Goal: Task Accomplishment & Management: Manage account settings

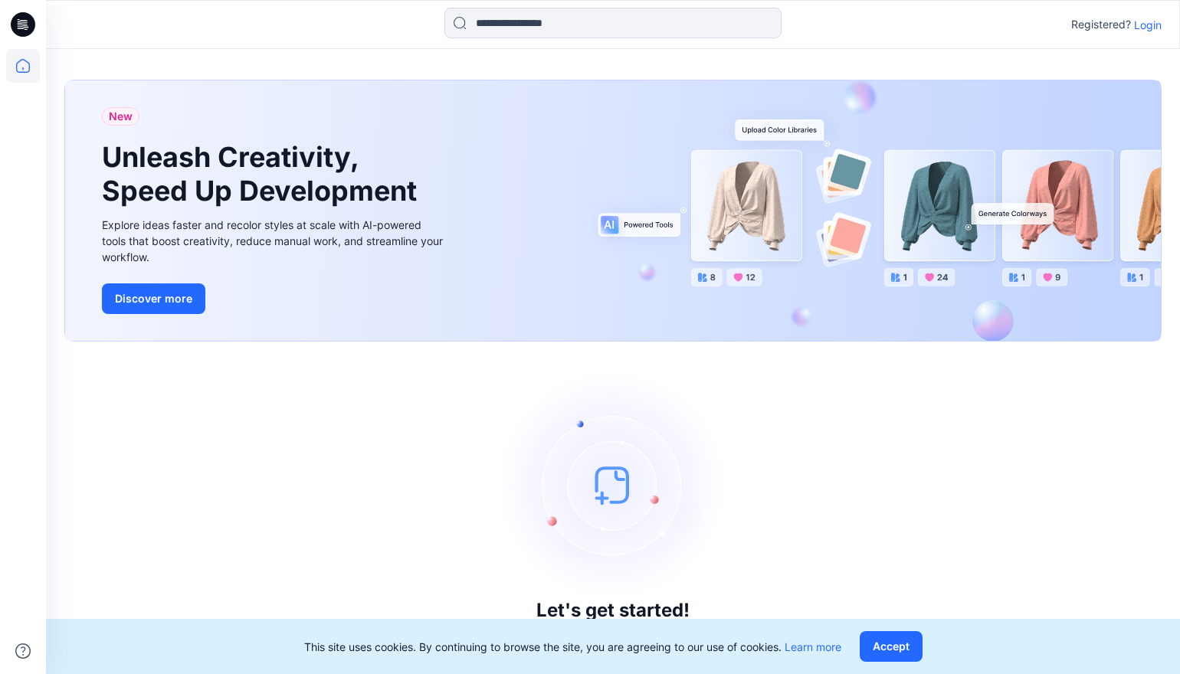
click at [1148, 26] on p "Login" at bounding box center [1148, 25] width 28 height 16
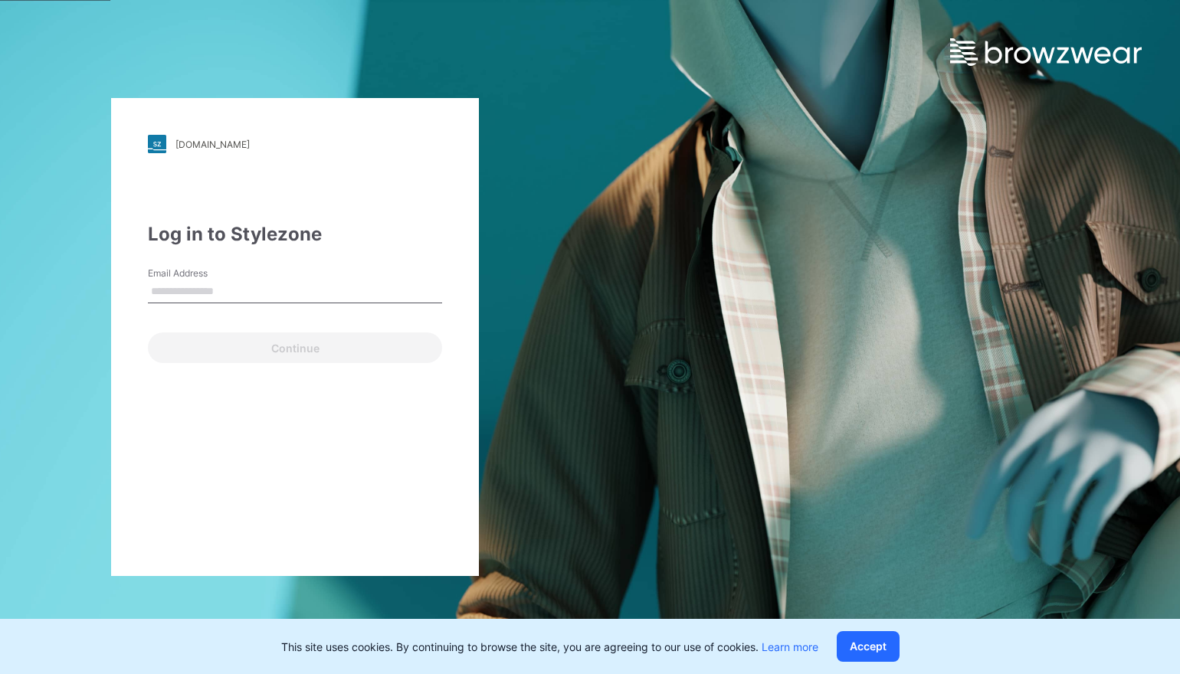
type input "**********"
click at [296, 292] on input "**********" at bounding box center [295, 291] width 294 height 23
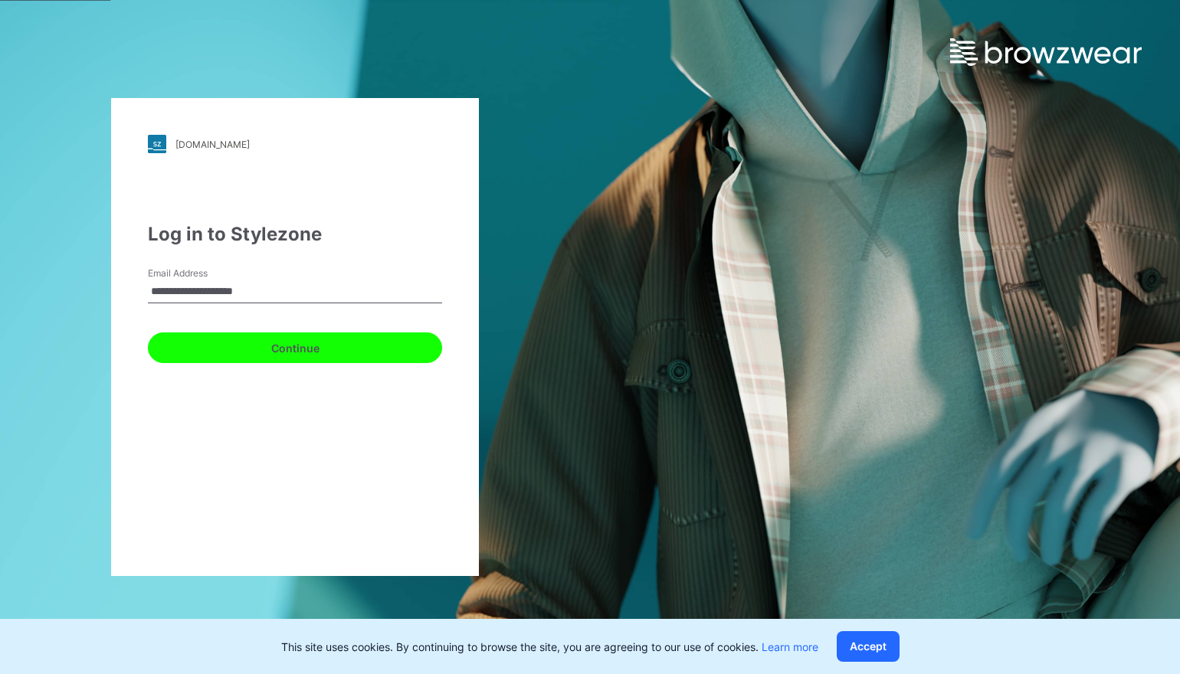
click at [302, 353] on button "Continue" at bounding box center [295, 347] width 294 height 31
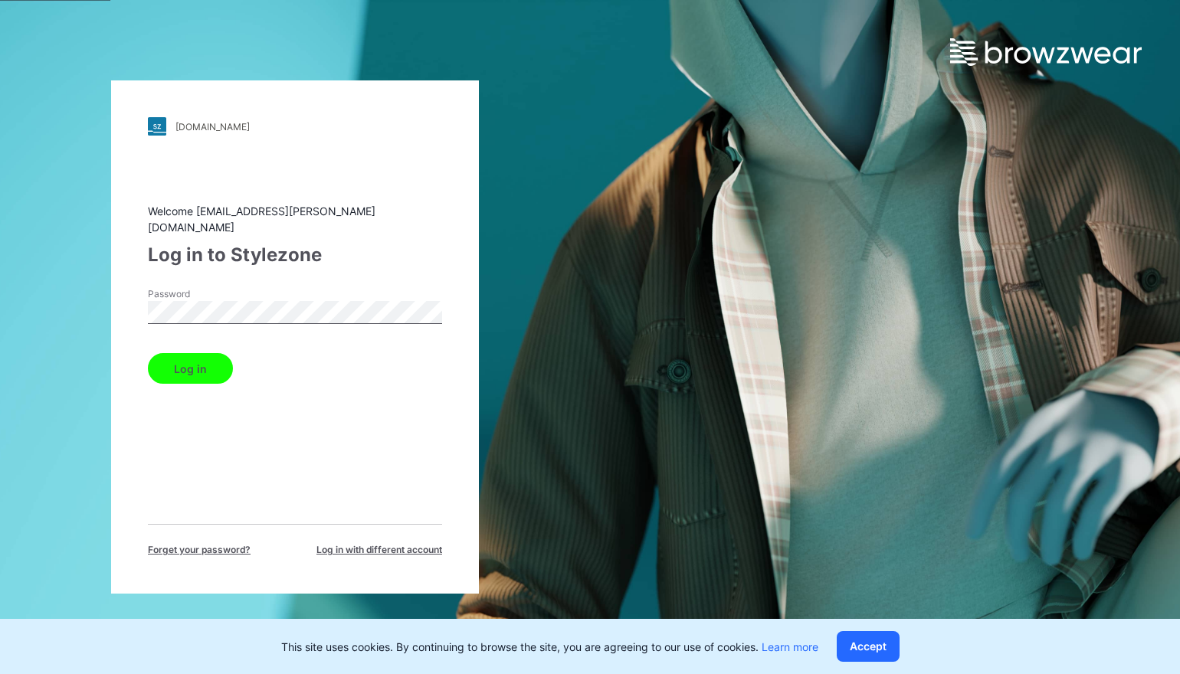
click at [201, 357] on button "Log in" at bounding box center [190, 368] width 85 height 31
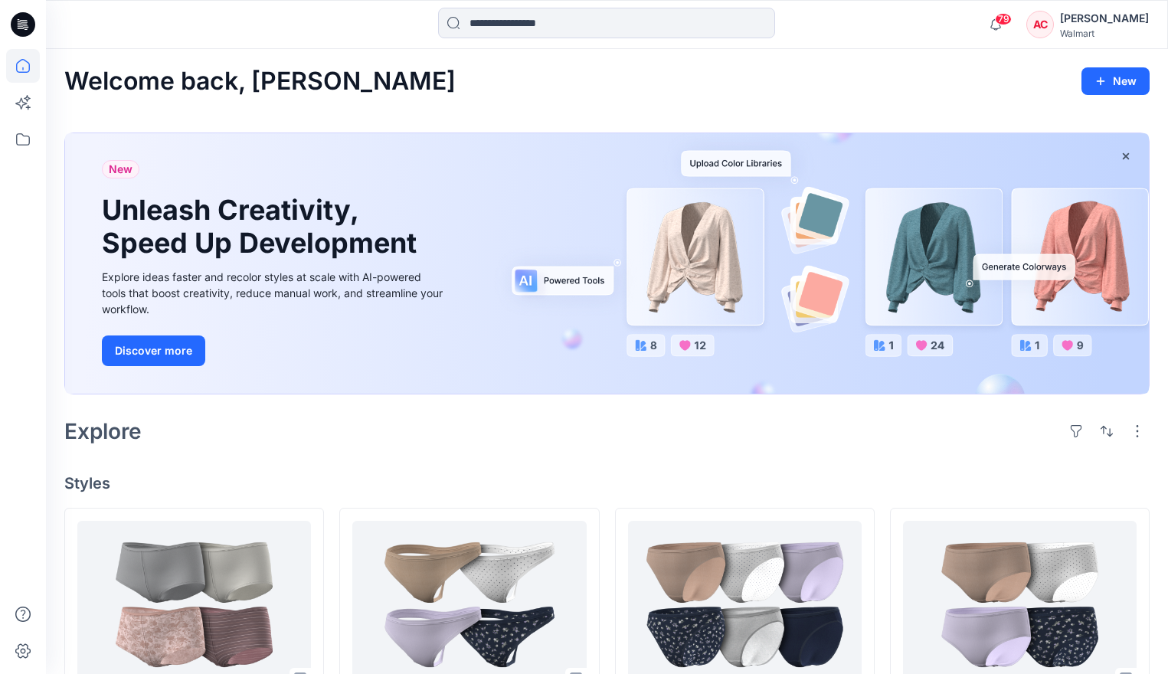
click at [1066, 20] on div "[PERSON_NAME]" at bounding box center [1104, 18] width 89 height 18
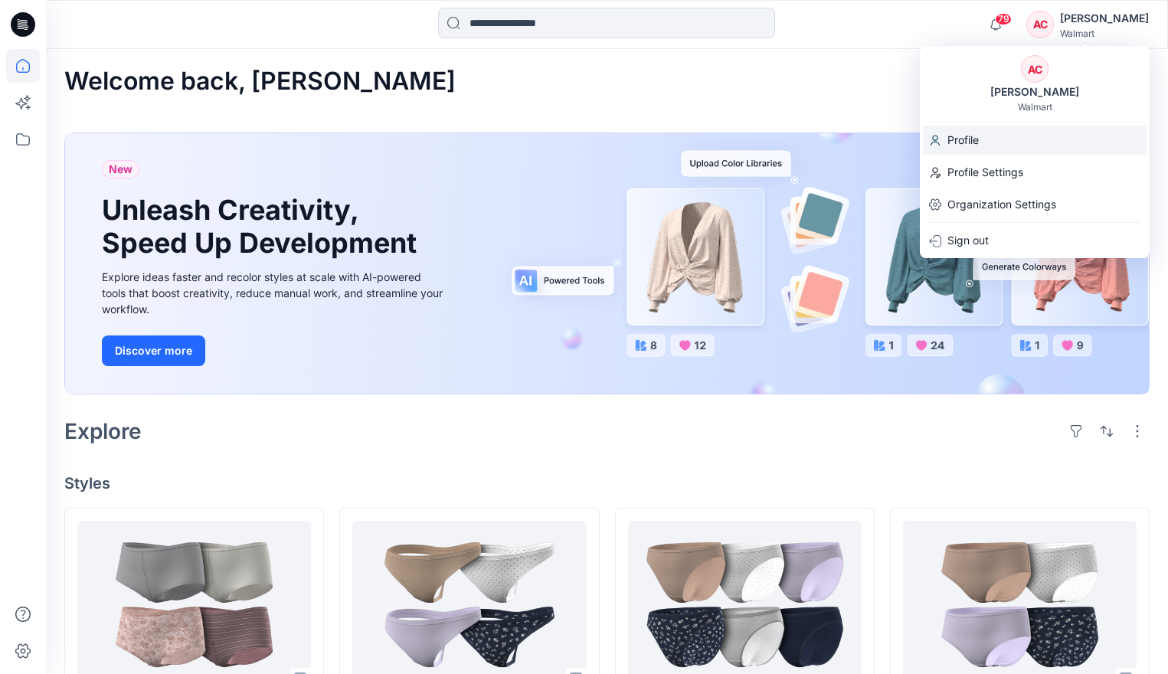
click at [961, 139] on p "Profile" at bounding box center [963, 140] width 31 height 29
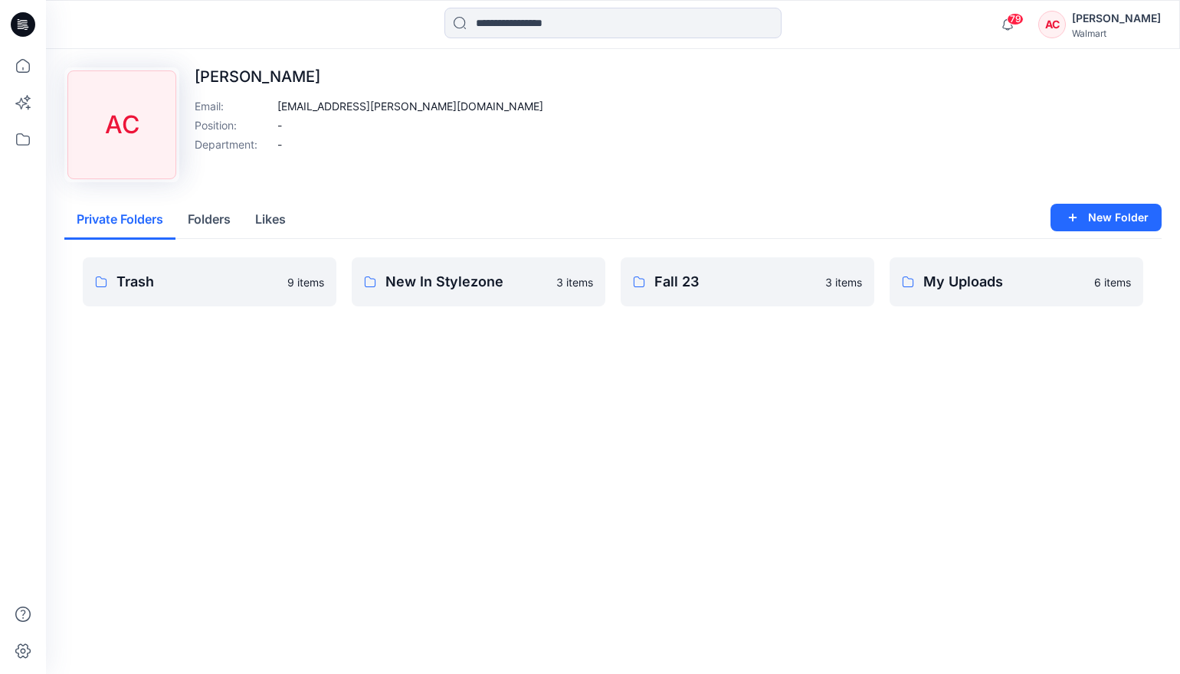
click at [1057, 23] on div "AC" at bounding box center [1052, 25] width 28 height 28
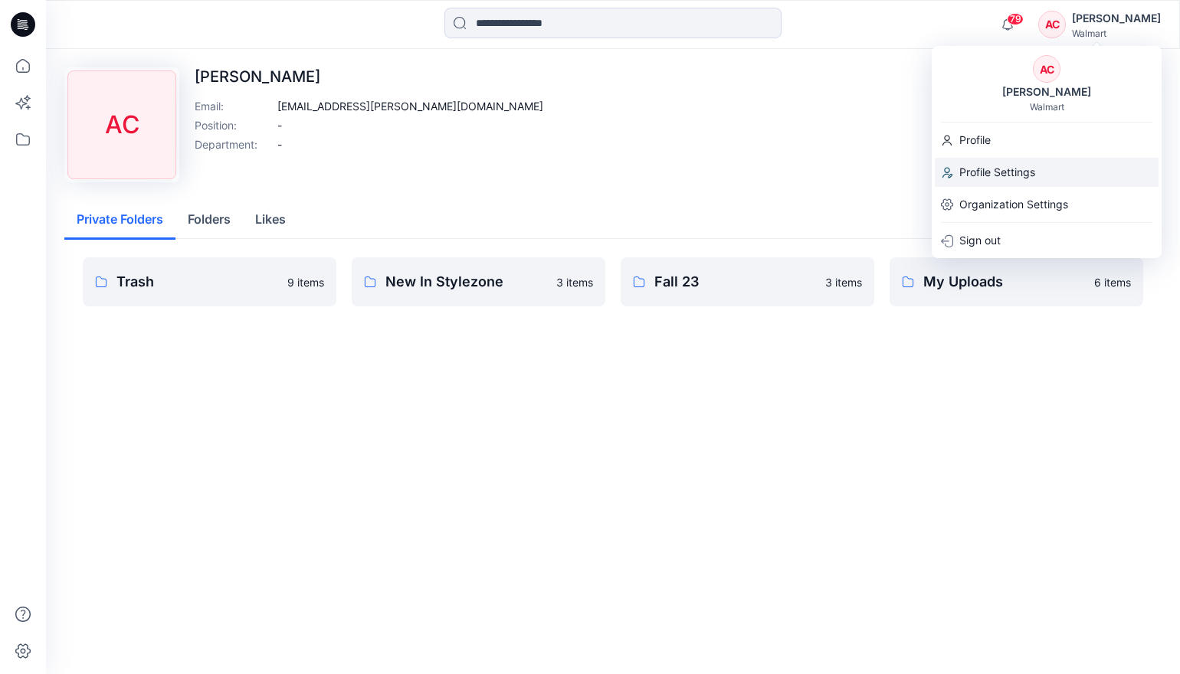
click at [1008, 172] on p "Profile Settings" at bounding box center [997, 172] width 76 height 29
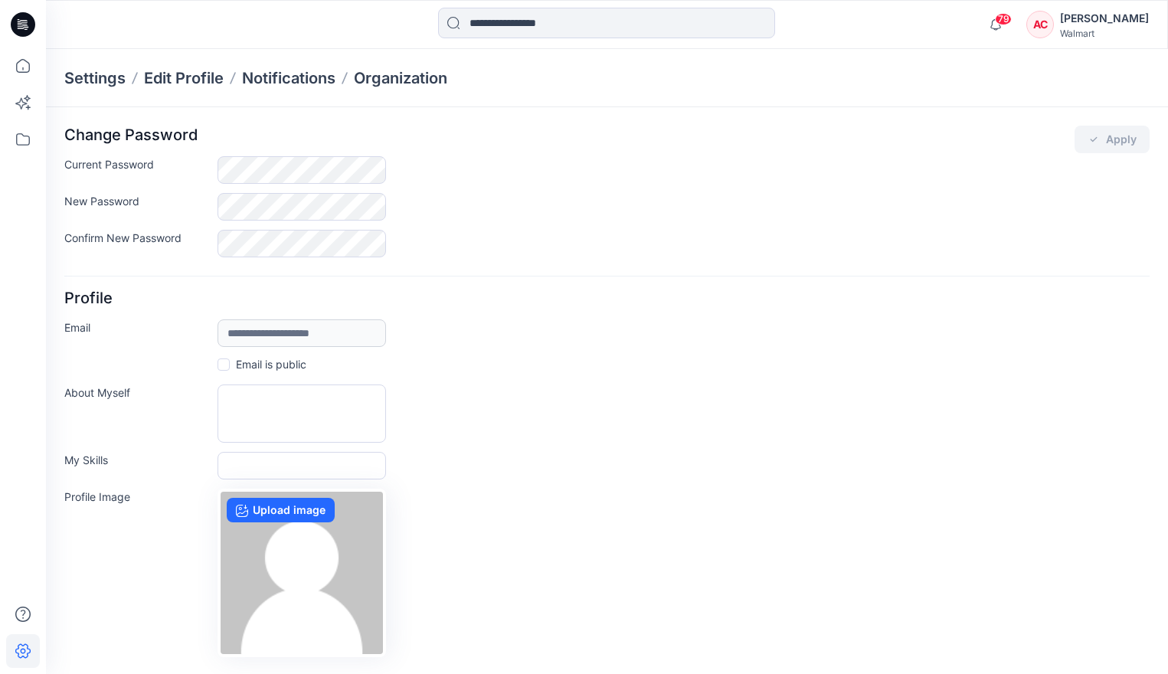
click at [1041, 25] on div "AC" at bounding box center [1040, 25] width 28 height 28
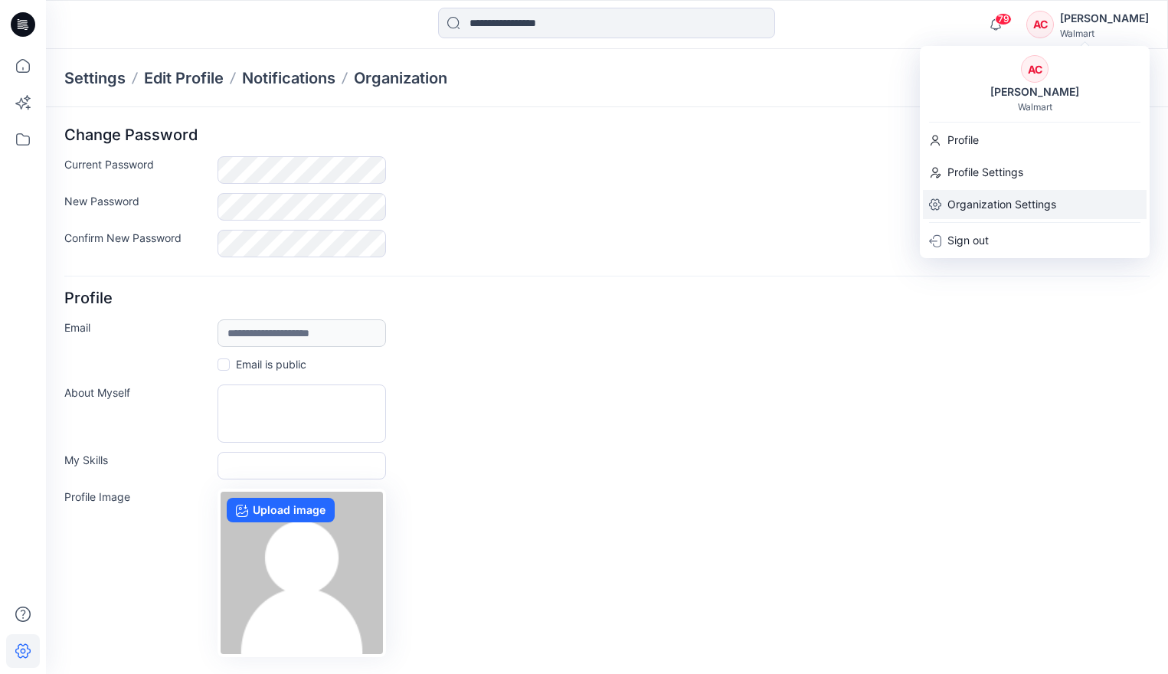
click at [1005, 212] on p "Organization Settings" at bounding box center [1002, 204] width 109 height 29
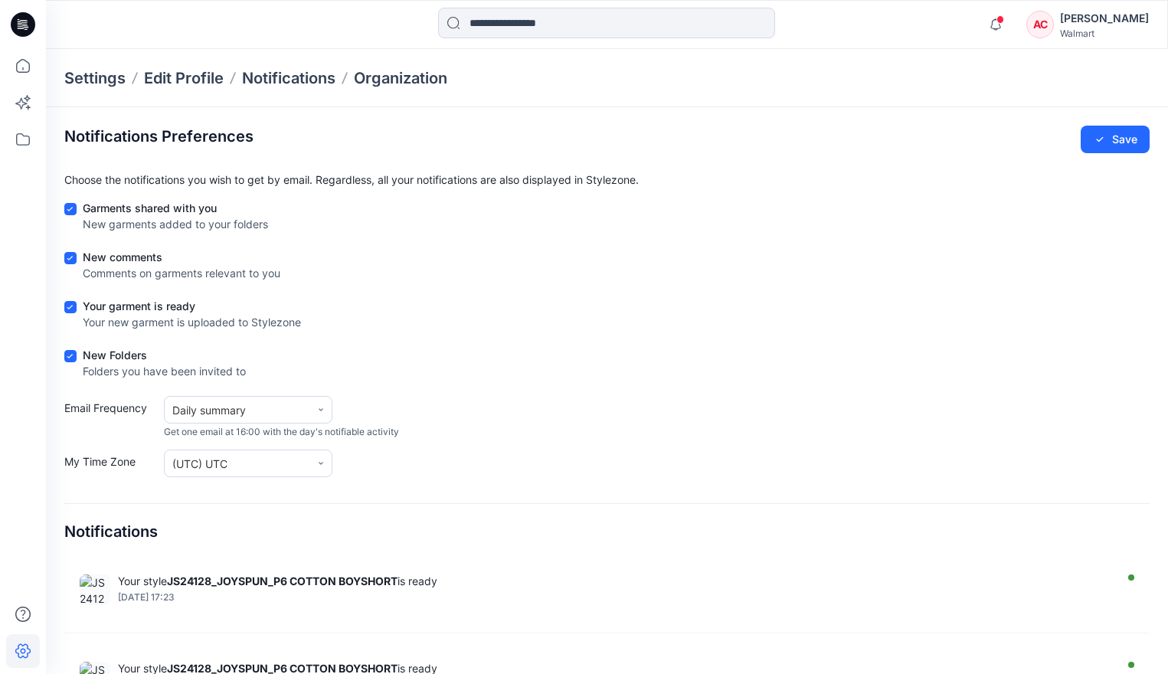
click at [1033, 25] on div "AC" at bounding box center [1040, 25] width 28 height 28
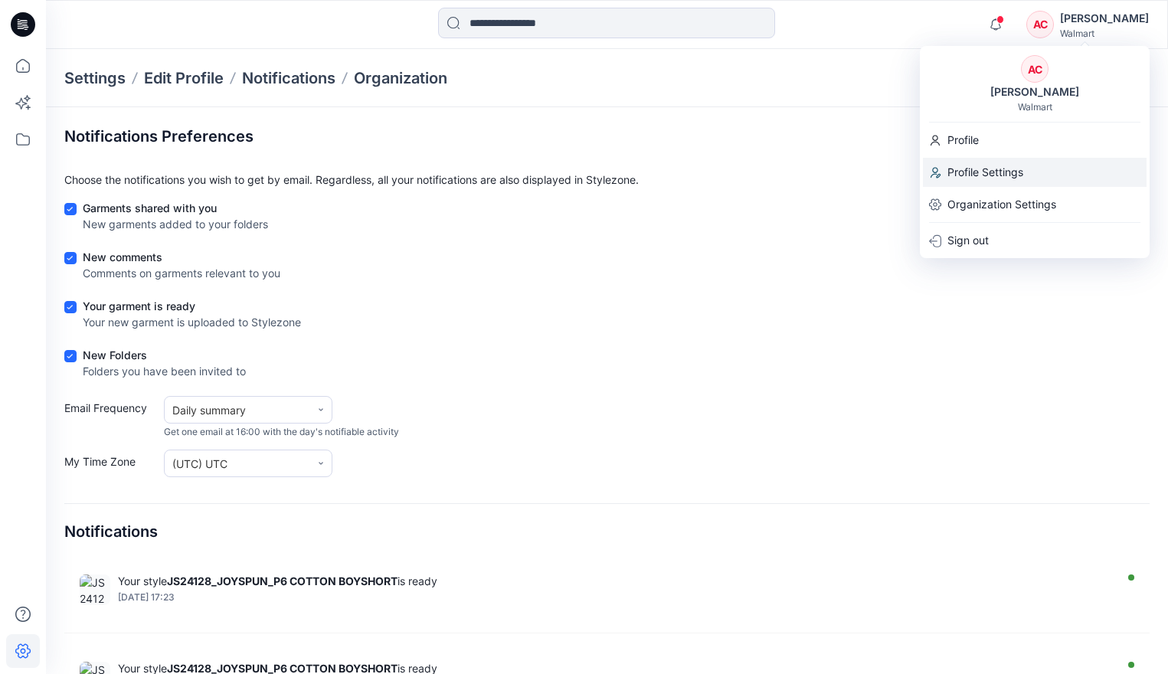
click at [981, 175] on p "Profile Settings" at bounding box center [986, 172] width 76 height 29
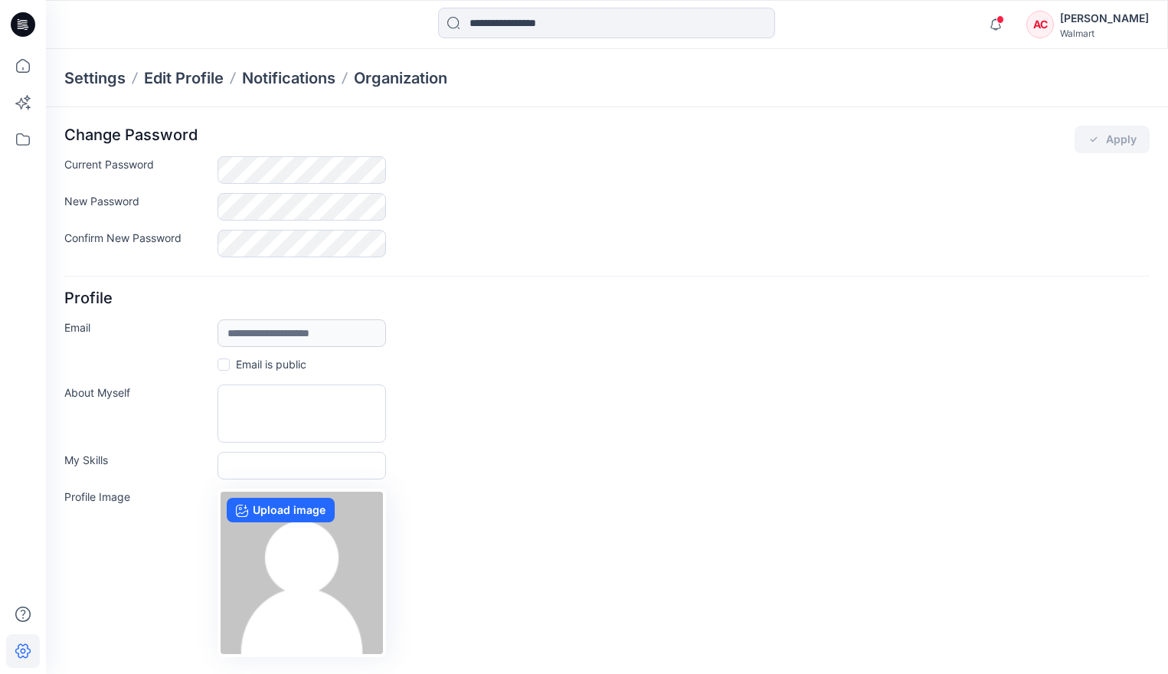
click at [1031, 26] on div "AC" at bounding box center [1040, 25] width 28 height 28
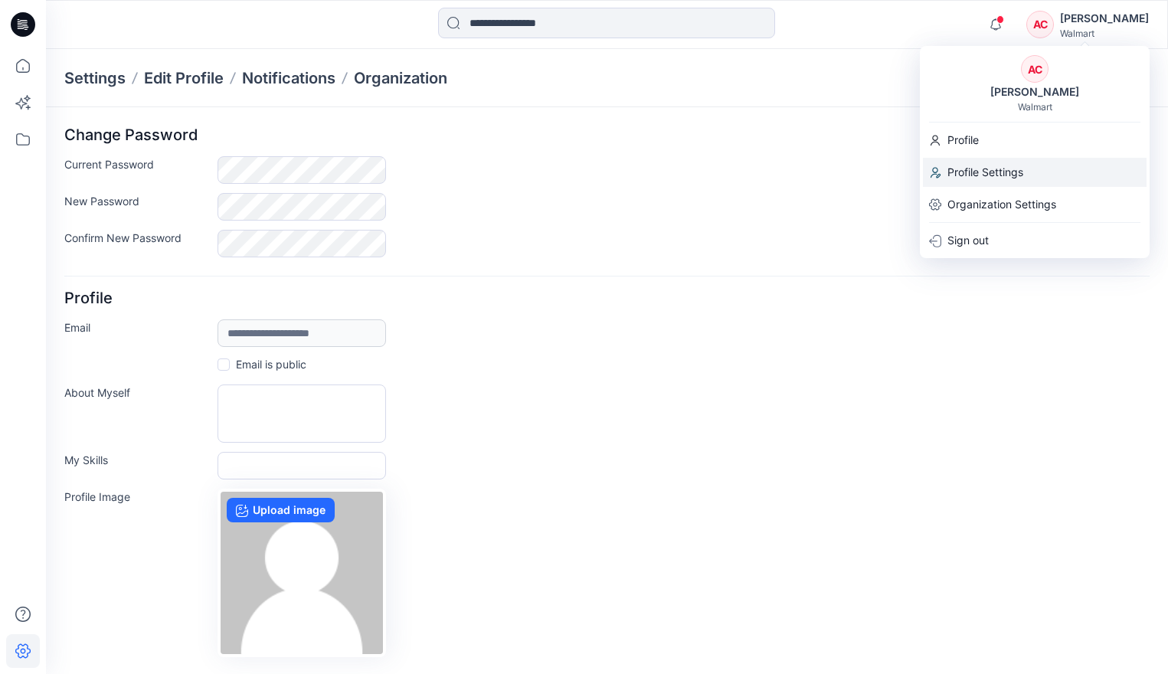
click at [1005, 171] on p "Profile Settings" at bounding box center [986, 172] width 76 height 29
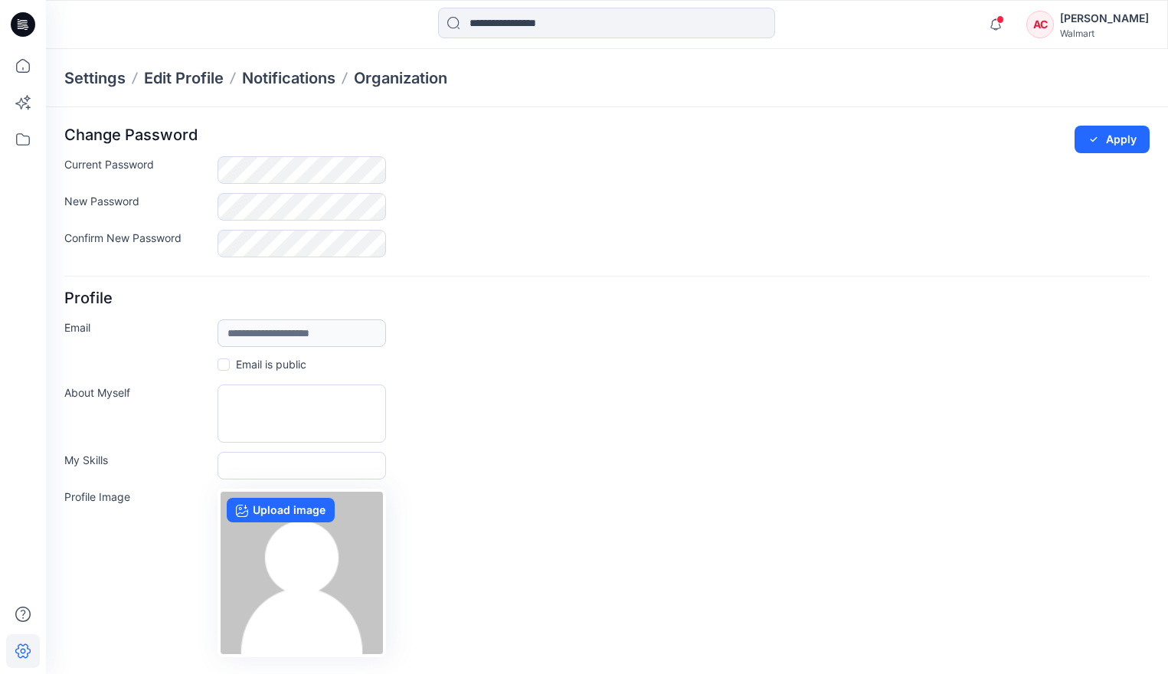
click at [450, 160] on div "Current Password" at bounding box center [606, 170] width 1085 height 28
click at [1035, 27] on div "AC" at bounding box center [1040, 25] width 28 height 28
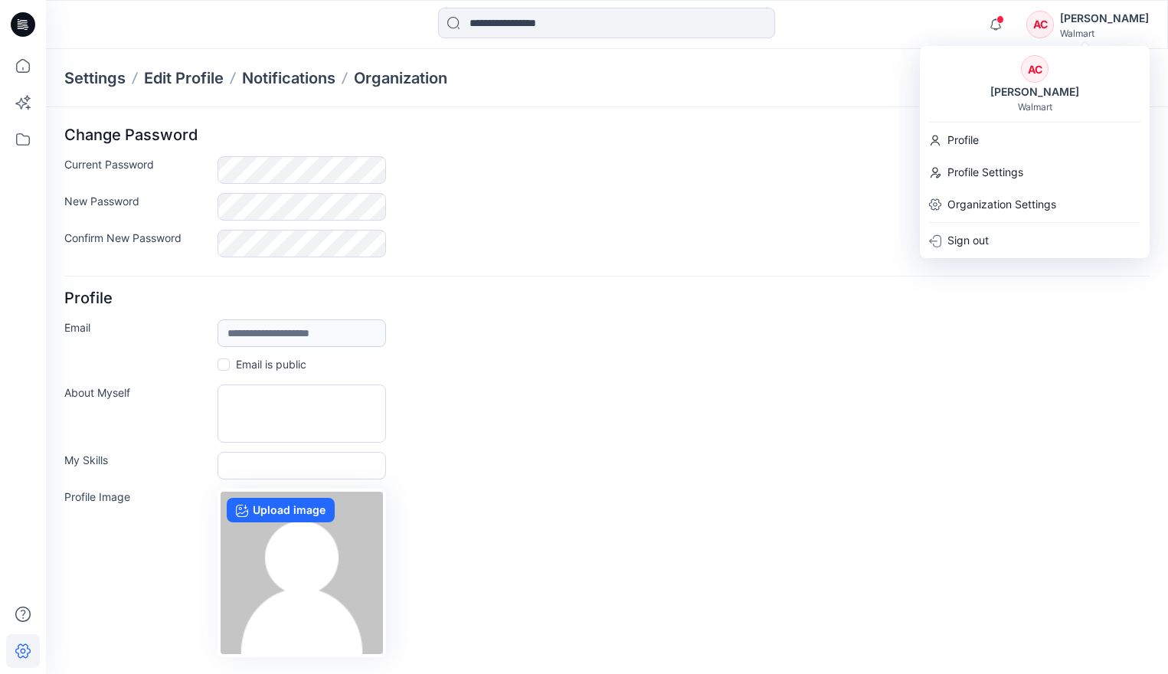
click at [1035, 27] on div "AC" at bounding box center [1040, 25] width 28 height 28
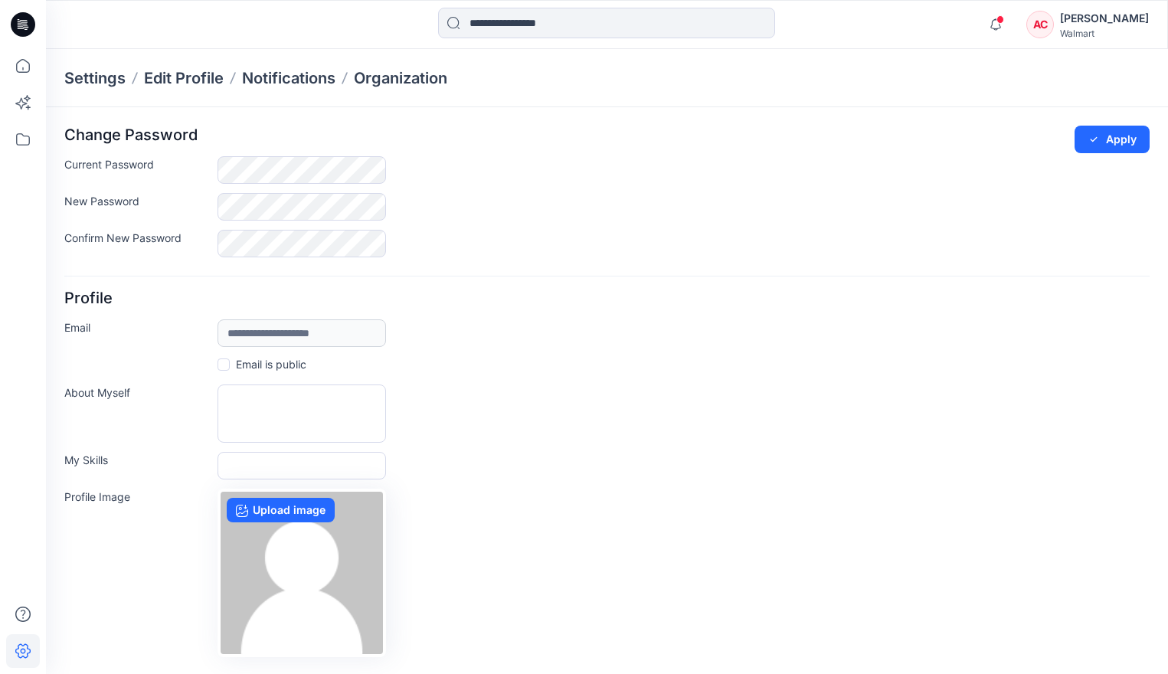
click at [1032, 21] on div "AC" at bounding box center [1040, 25] width 28 height 28
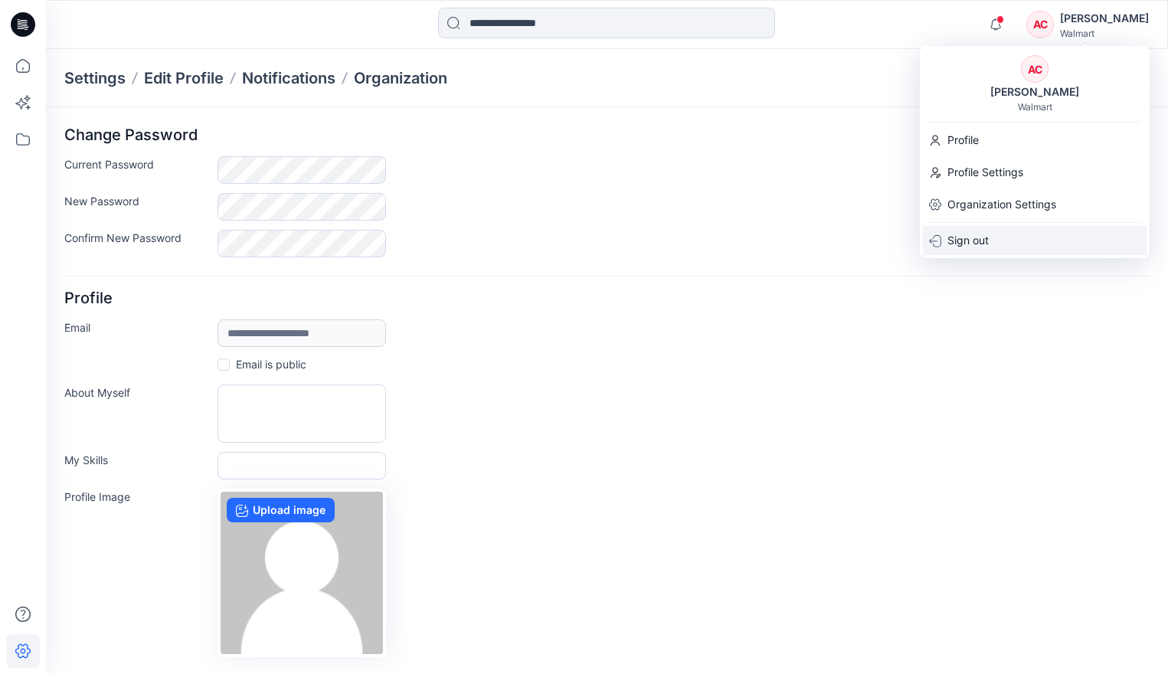
click at [973, 241] on p "Sign out" at bounding box center [968, 240] width 41 height 29
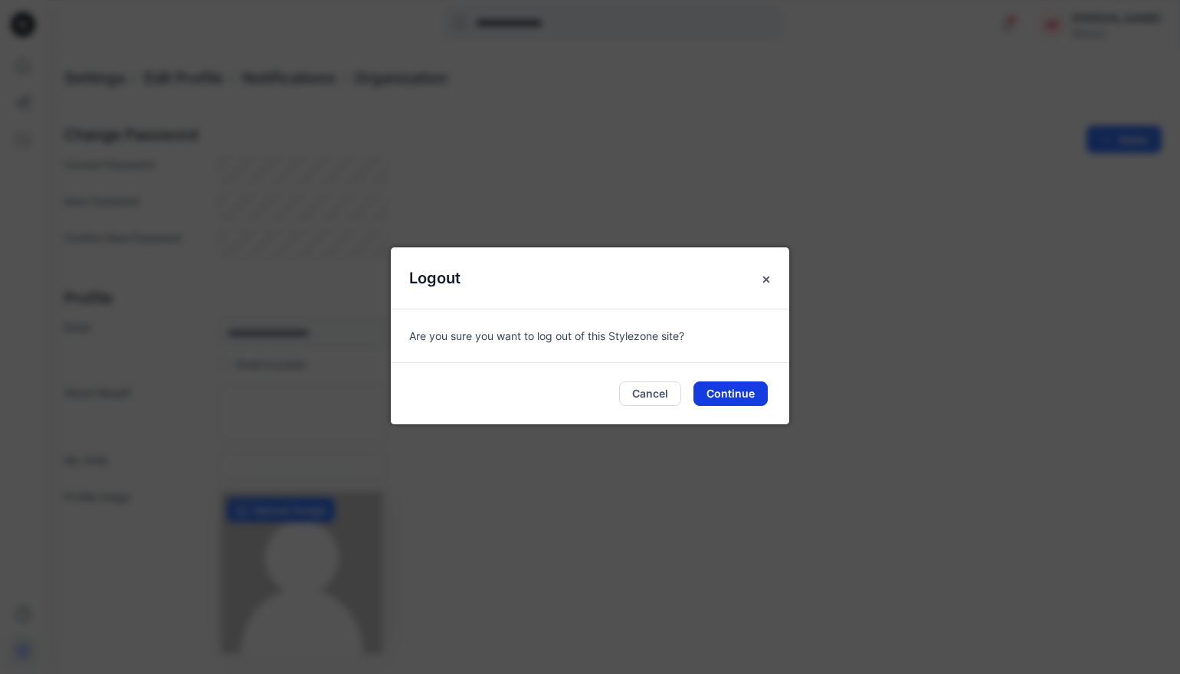
click at [722, 394] on button "Continue" at bounding box center [730, 393] width 74 height 25
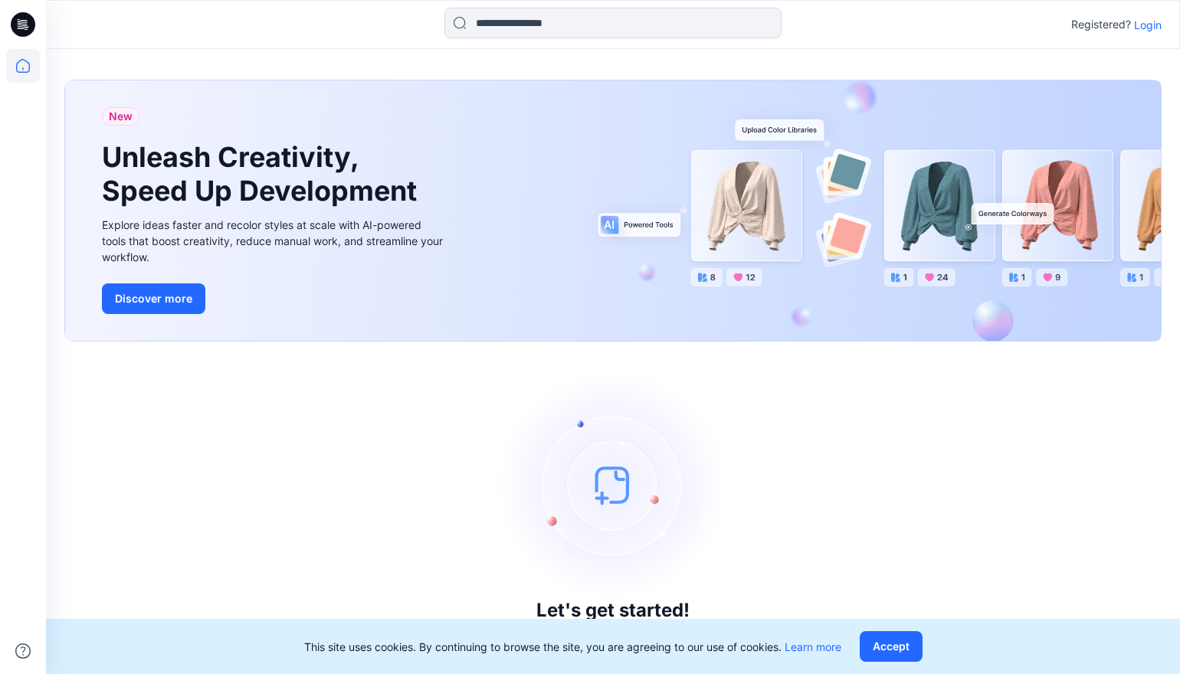
click at [1151, 25] on p "Login" at bounding box center [1148, 25] width 28 height 16
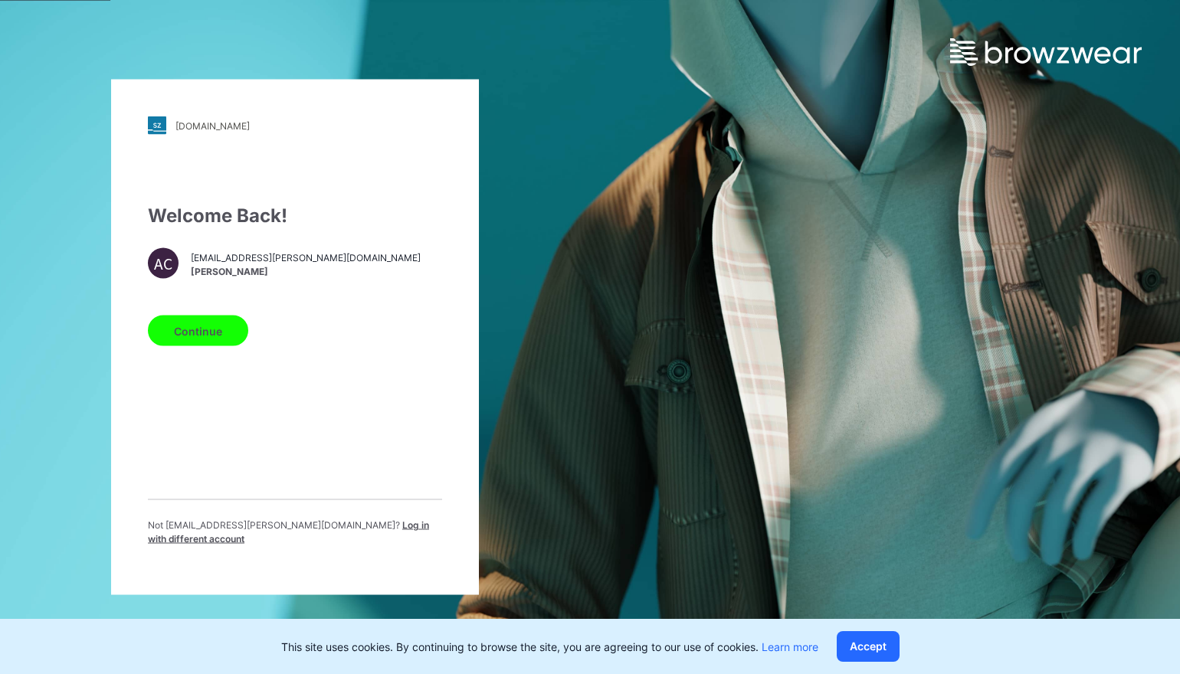
click at [228, 261] on span "[EMAIL_ADDRESS][PERSON_NAME][DOMAIN_NAME]" at bounding box center [306, 257] width 230 height 14
click at [202, 264] on span "[EMAIL_ADDRESS][PERSON_NAME][DOMAIN_NAME]" at bounding box center [306, 257] width 230 height 14
click at [167, 266] on div "AC" at bounding box center [163, 263] width 31 height 31
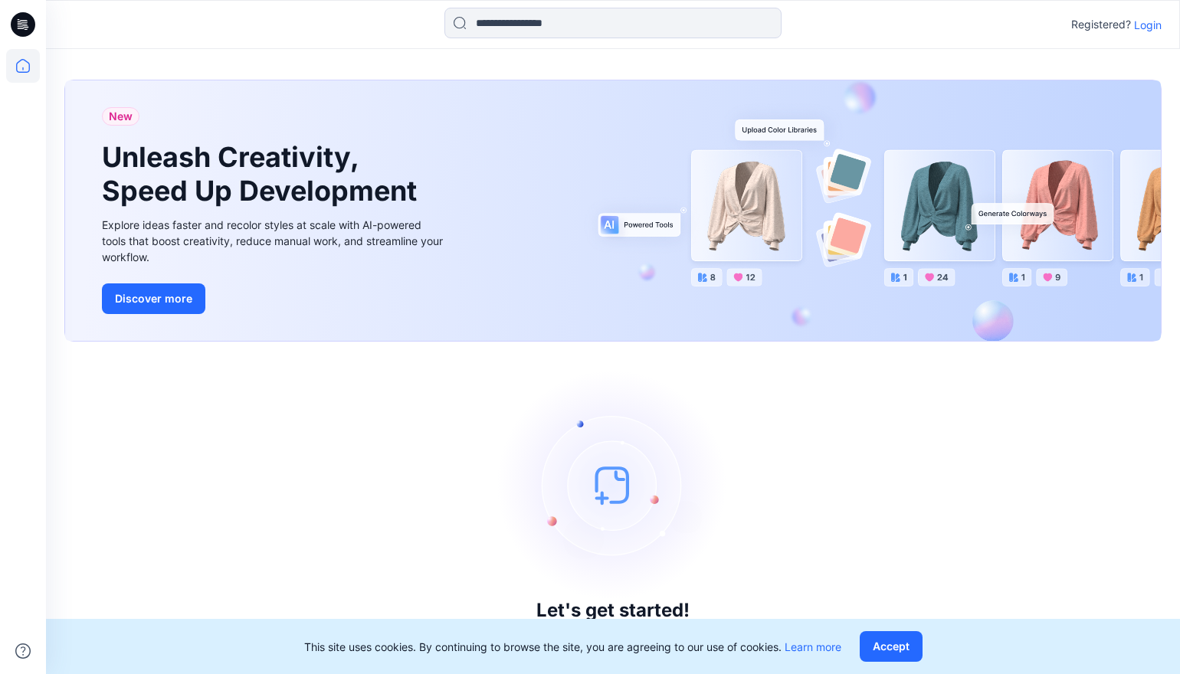
click at [1147, 21] on p "Login" at bounding box center [1148, 25] width 28 height 16
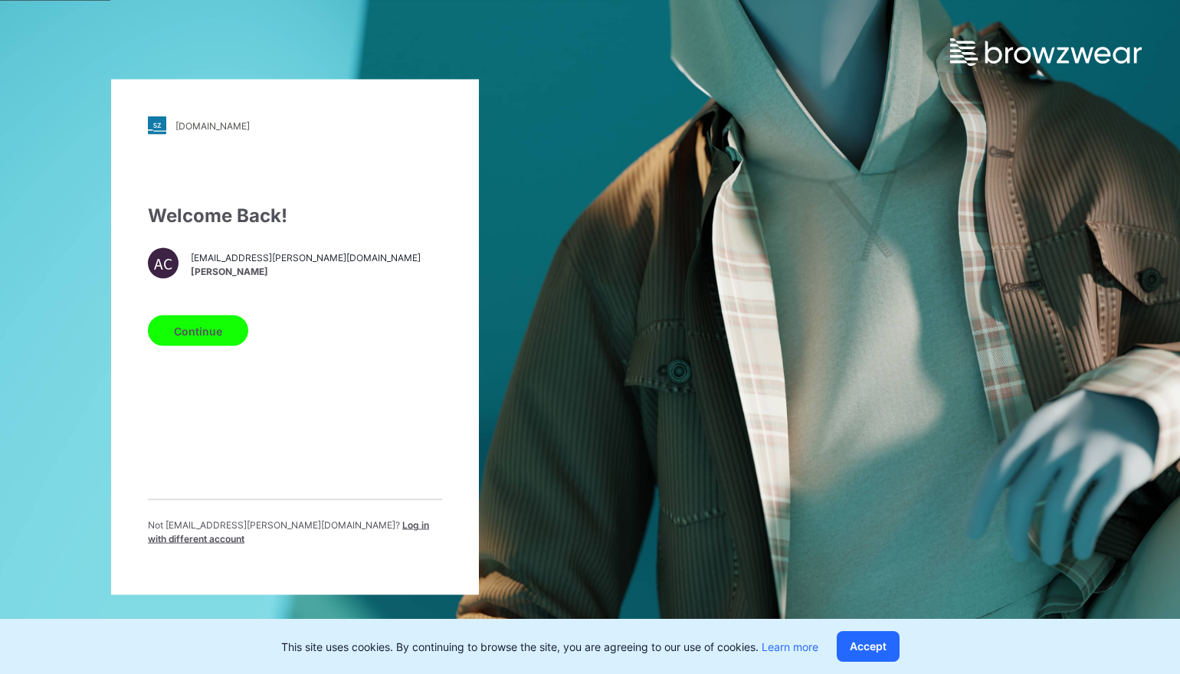
click at [244, 272] on span "[PERSON_NAME]" at bounding box center [306, 271] width 230 height 14
click at [558, 213] on div "[DOMAIN_NAME] Loading... Welcome Back! AC [EMAIL_ADDRESS][PERSON_NAME][DOMAIN_N…" at bounding box center [295, 337] width 590 height 674
click at [853, 267] on div "walmart.stylezone.com Loading... Welcome Back! AC achandler@vandale.com Annalis…" at bounding box center [590, 337] width 1180 height 674
drag, startPoint x: 270, startPoint y: 299, endPoint x: 254, endPoint y: 273, distance: 30.6
click at [256, 275] on div "Welcome Back! AC achandler@vandale.com Annalisa Chandler Continue Not achandler…" at bounding box center [295, 380] width 294 height 356
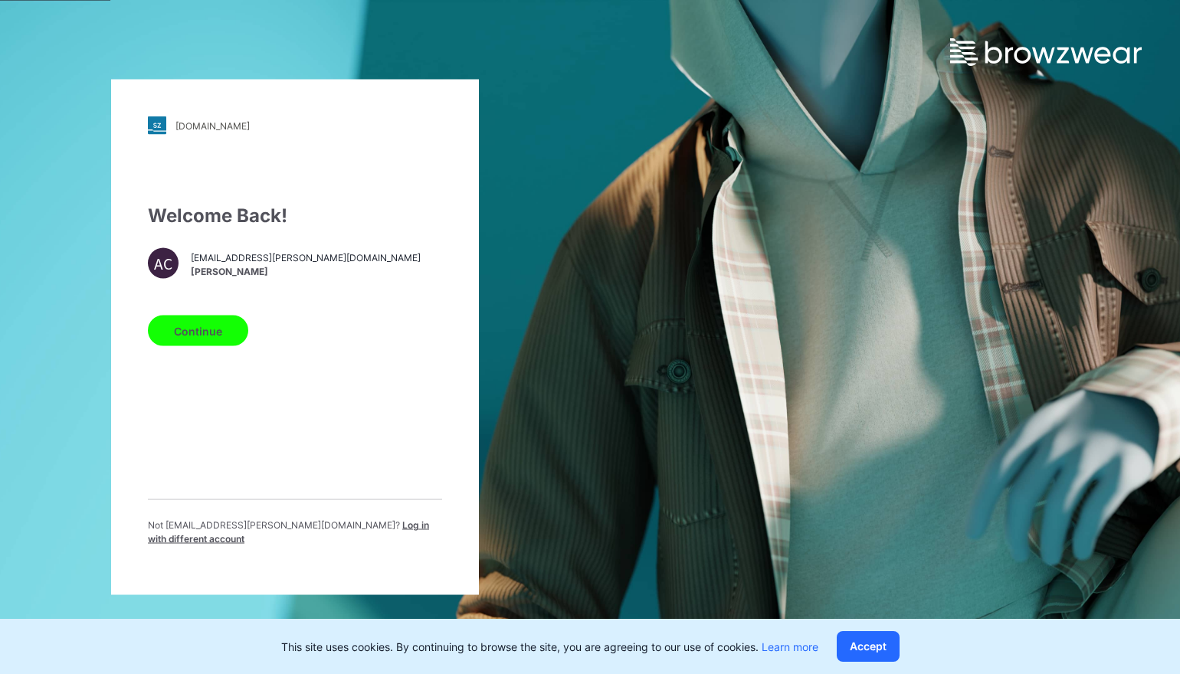
click at [246, 264] on span "achandler@vandale.com" at bounding box center [306, 257] width 230 height 14
click at [195, 260] on span "achandler@vandale.com" at bounding box center [306, 257] width 230 height 14
click at [172, 267] on div "AC" at bounding box center [163, 263] width 31 height 31
click at [326, 532] on span "Log in with different account" at bounding box center [288, 531] width 281 height 25
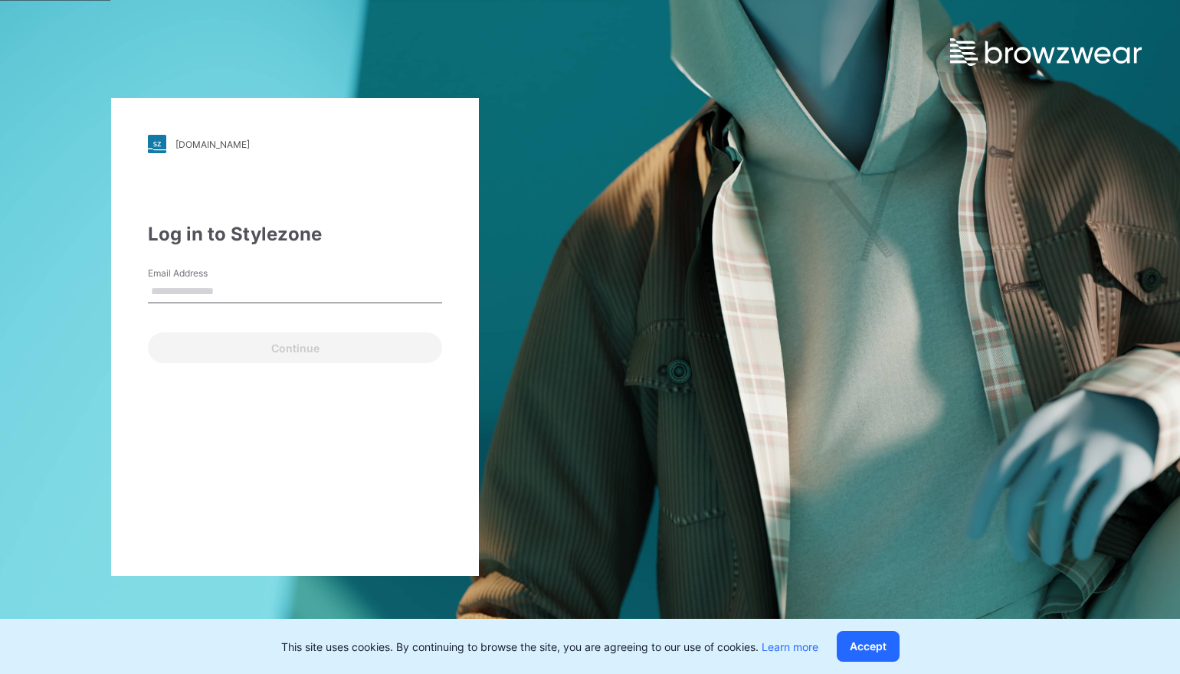
click at [200, 351] on div "Continue" at bounding box center [295, 344] width 294 height 37
click at [256, 293] on input "Email Address" at bounding box center [295, 291] width 294 height 23
type input "**********"
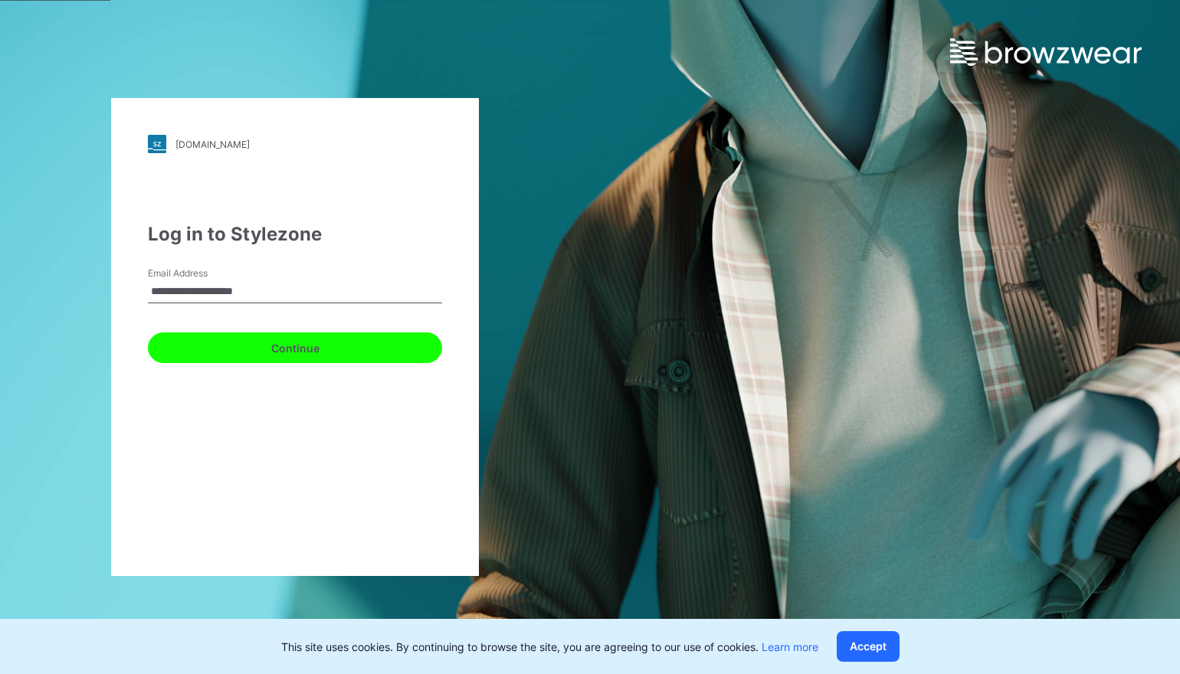
click at [321, 351] on button "Continue" at bounding box center [295, 347] width 294 height 31
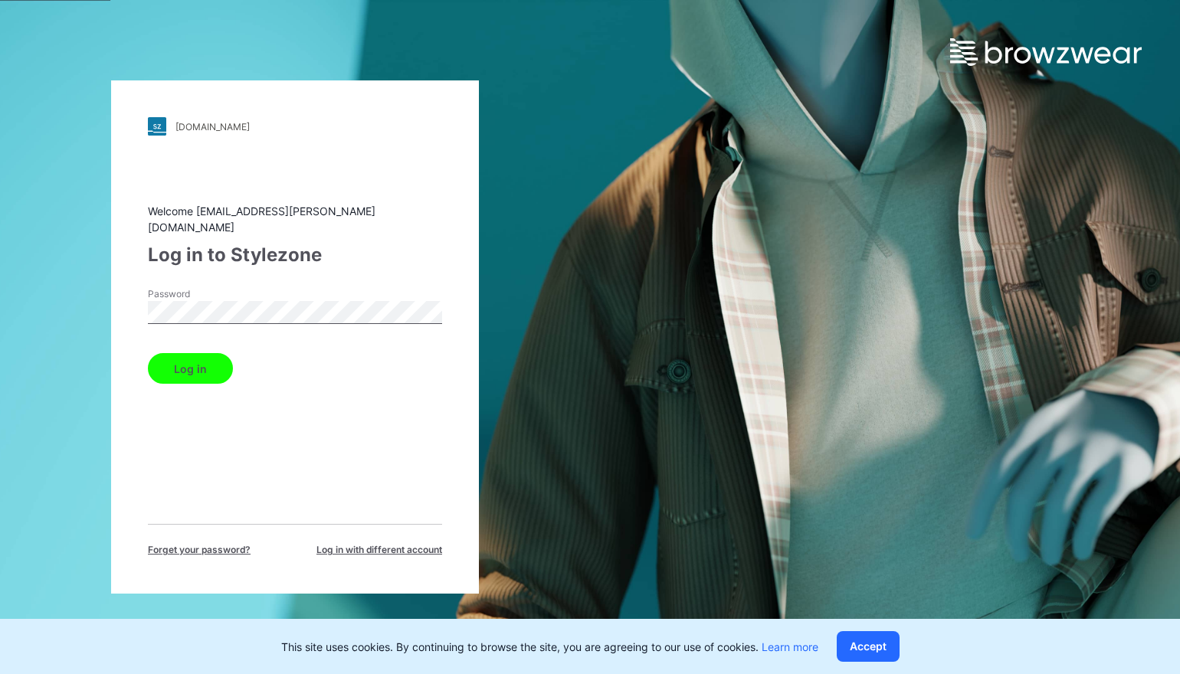
click at [190, 360] on button "Log in" at bounding box center [190, 368] width 85 height 31
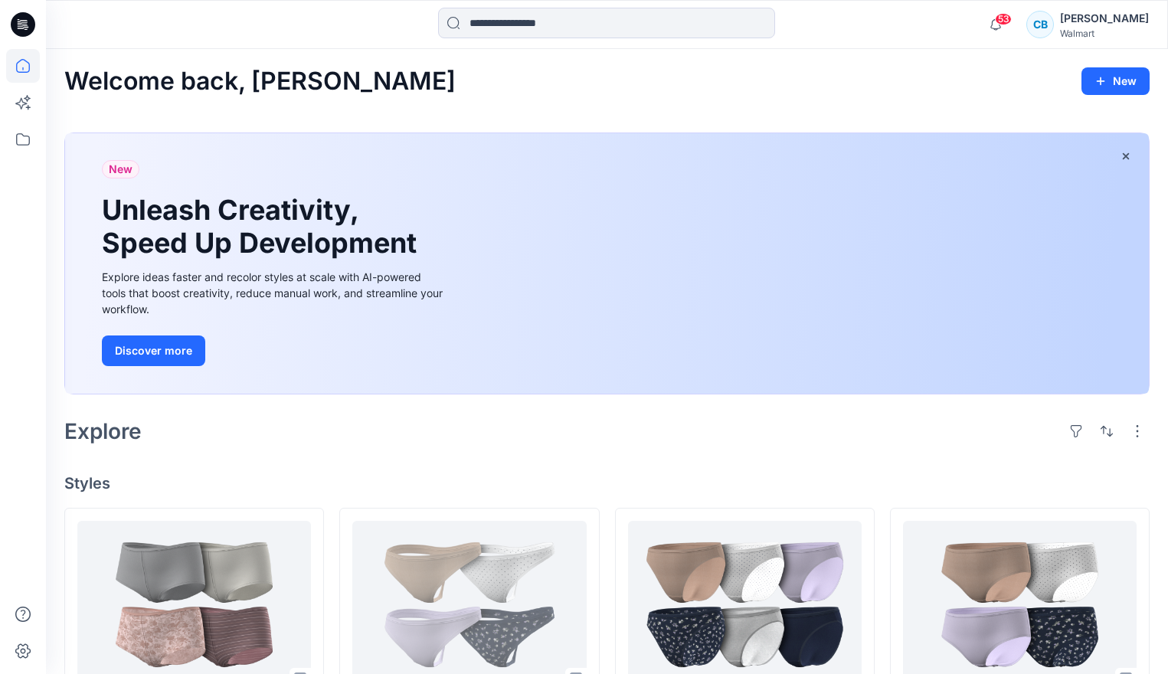
click at [1054, 24] on div "CB" at bounding box center [1040, 25] width 28 height 28
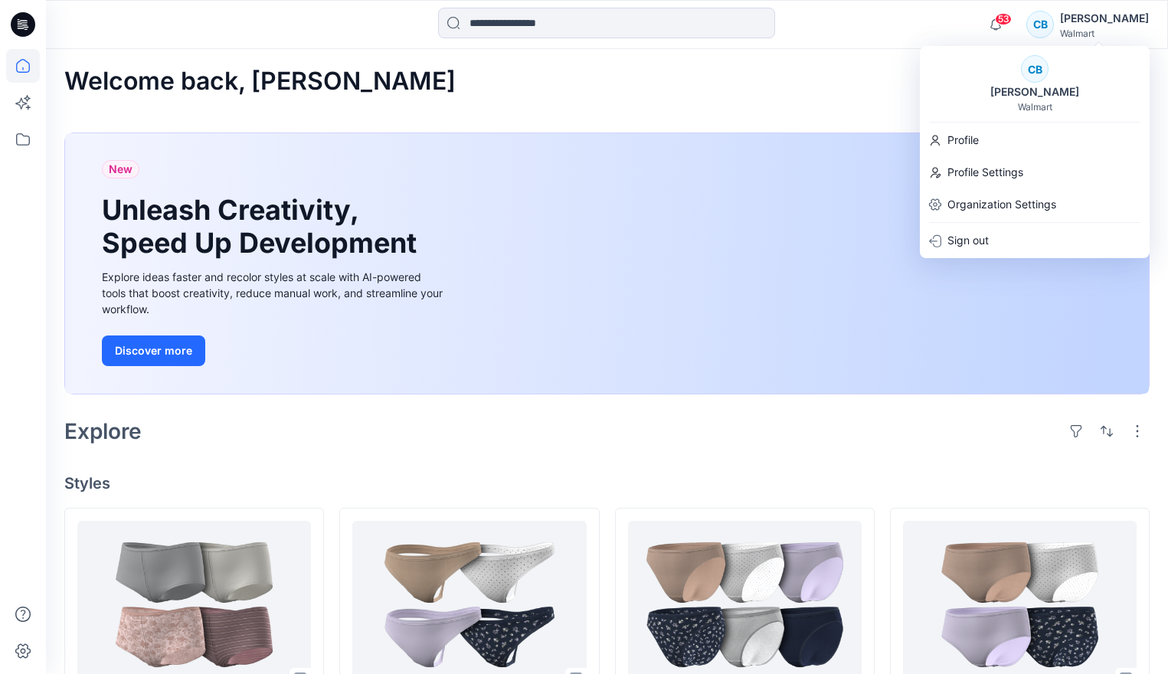
click at [1054, 24] on div "CB" at bounding box center [1040, 25] width 28 height 28
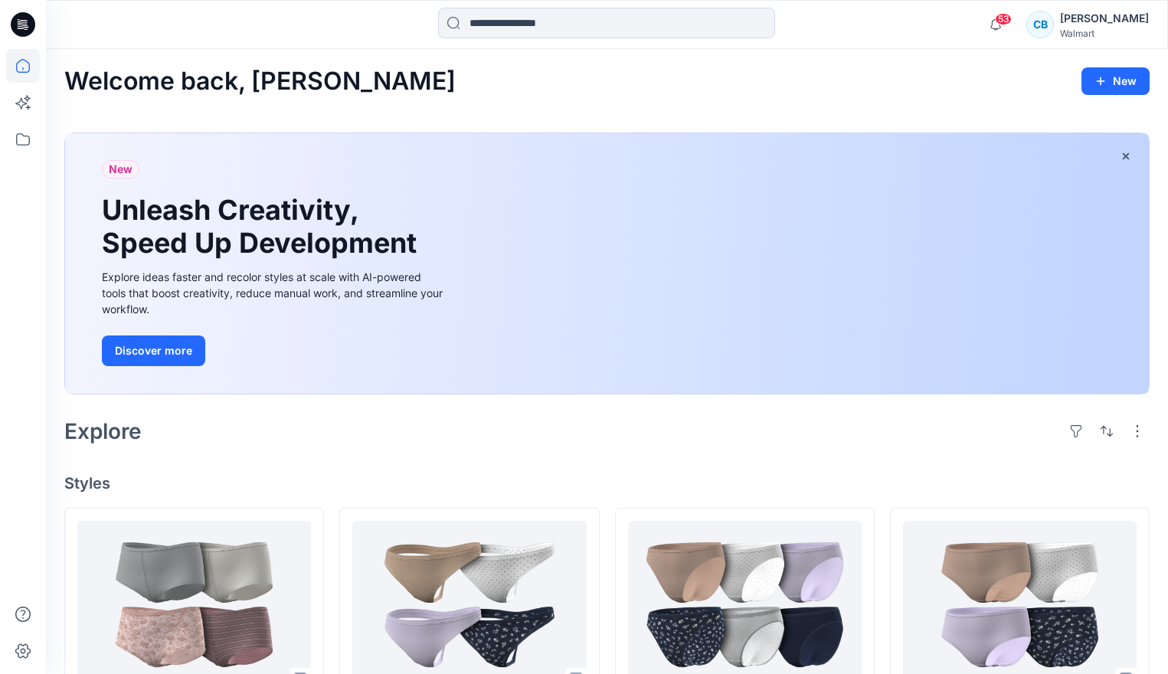
click at [1079, 38] on div "CB Carla Bellisio Walmart" at bounding box center [1087, 24] width 123 height 31
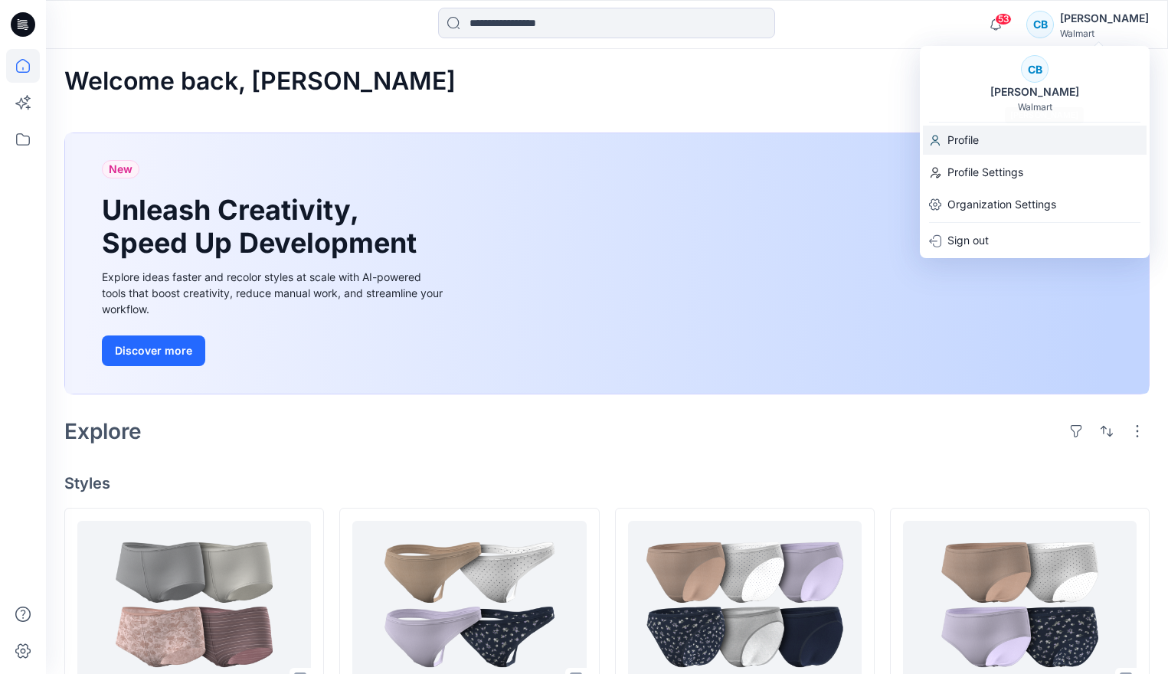
click at [984, 131] on div "Profile" at bounding box center [1035, 140] width 224 height 29
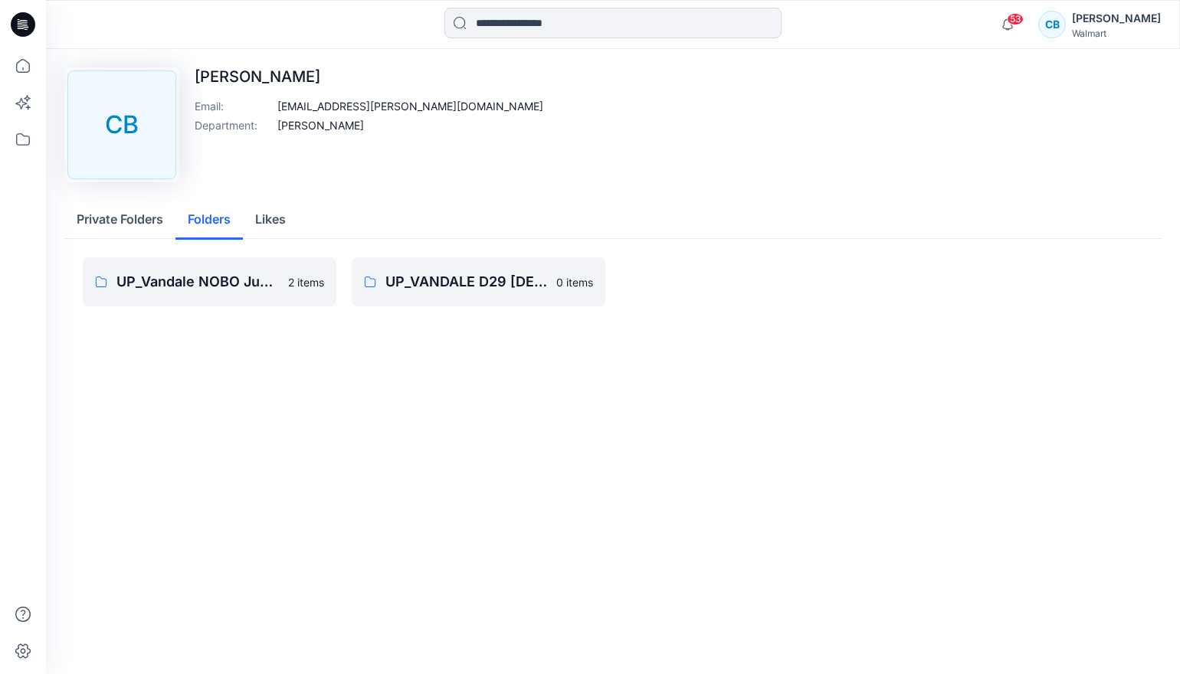
click at [222, 237] on button "Folders" at bounding box center [208, 220] width 67 height 39
click at [248, 226] on button "Likes" at bounding box center [270, 220] width 55 height 39
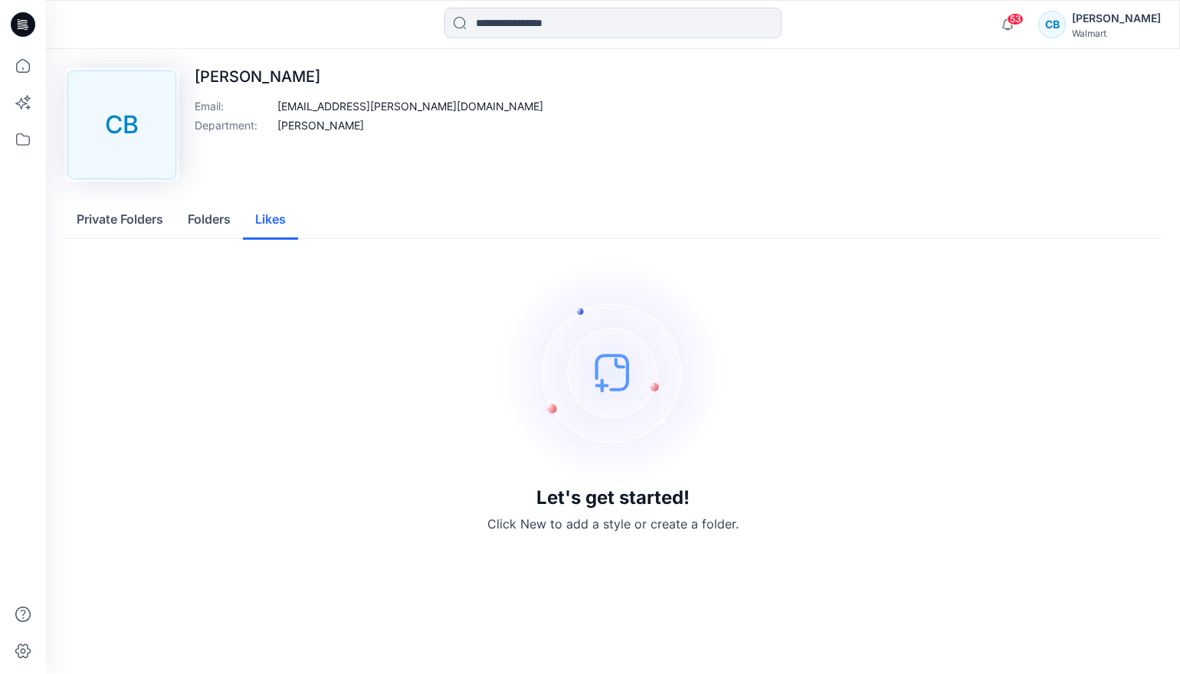
click at [1097, 15] on div "[PERSON_NAME]" at bounding box center [1116, 18] width 89 height 18
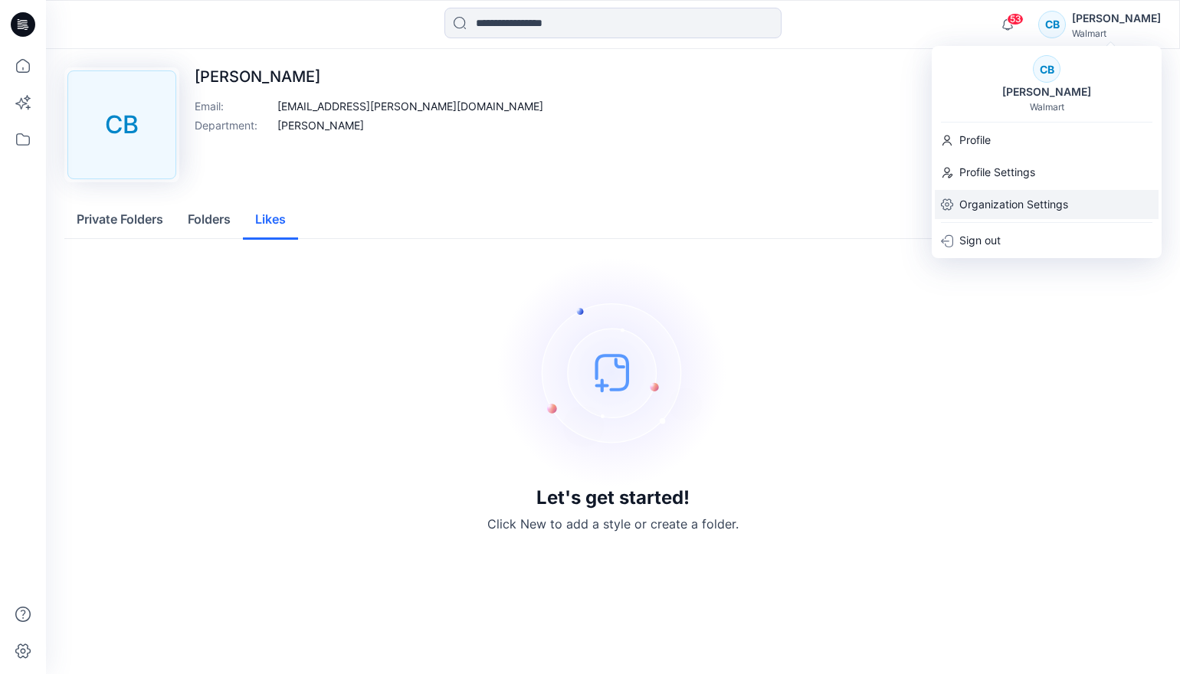
click at [991, 201] on p "Organization Settings" at bounding box center [1013, 204] width 109 height 29
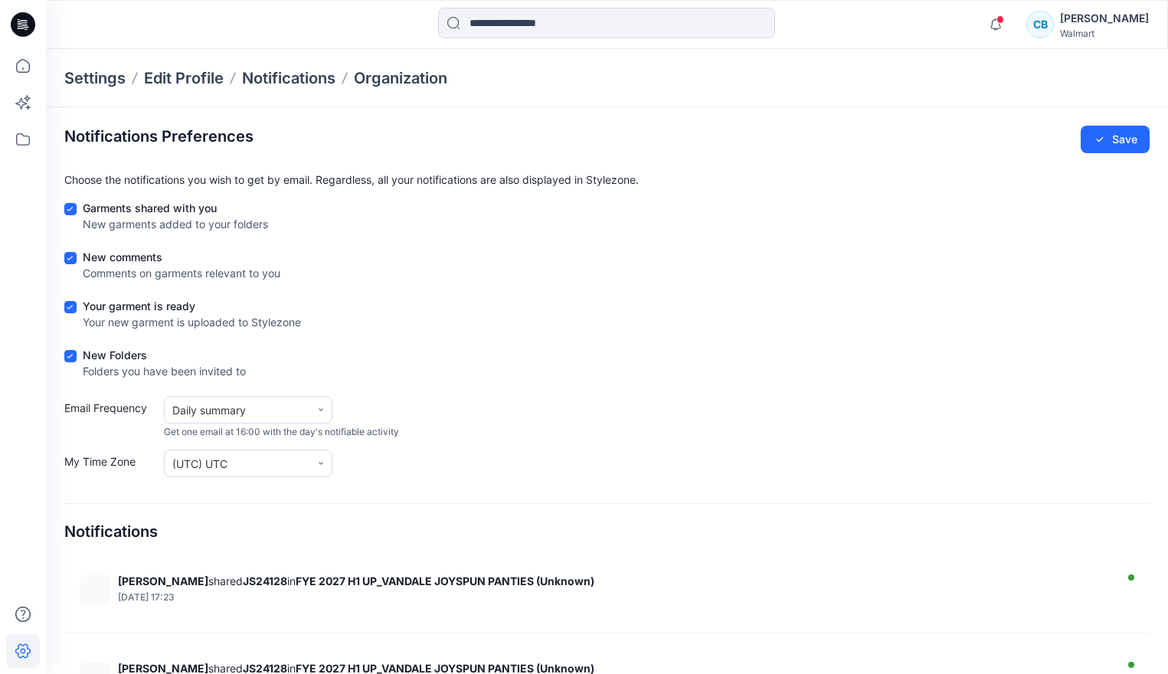
click at [1054, 24] on div "CB" at bounding box center [1040, 25] width 28 height 28
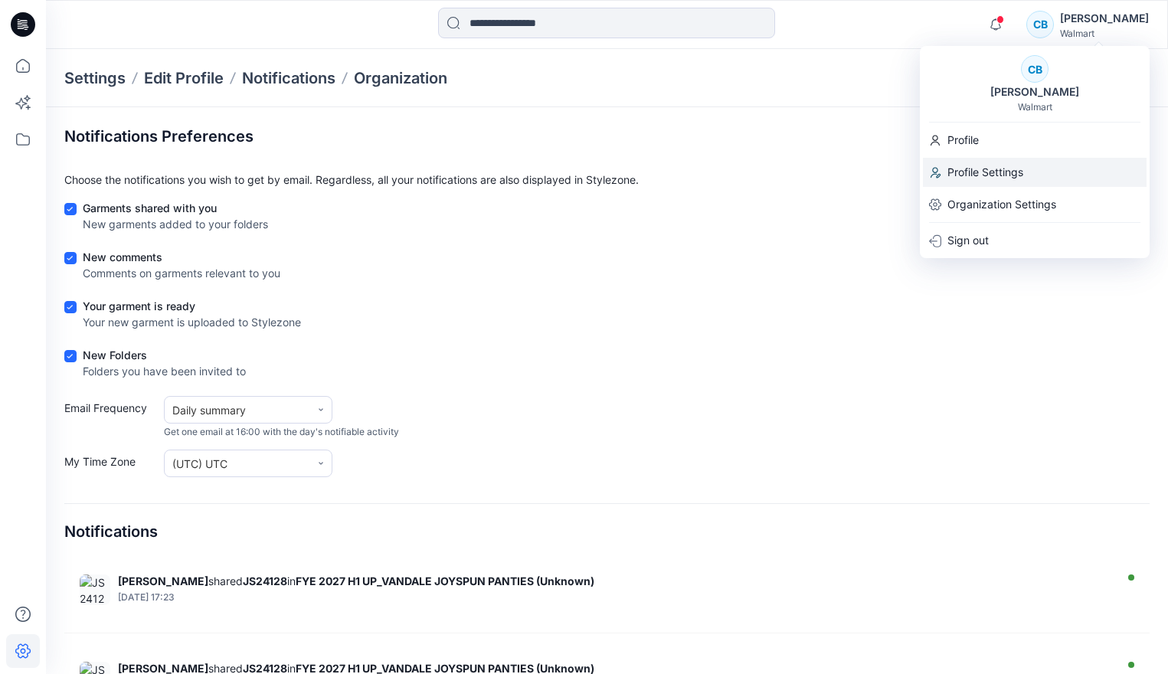
click at [1029, 170] on div "Profile Settings" at bounding box center [1035, 172] width 224 height 29
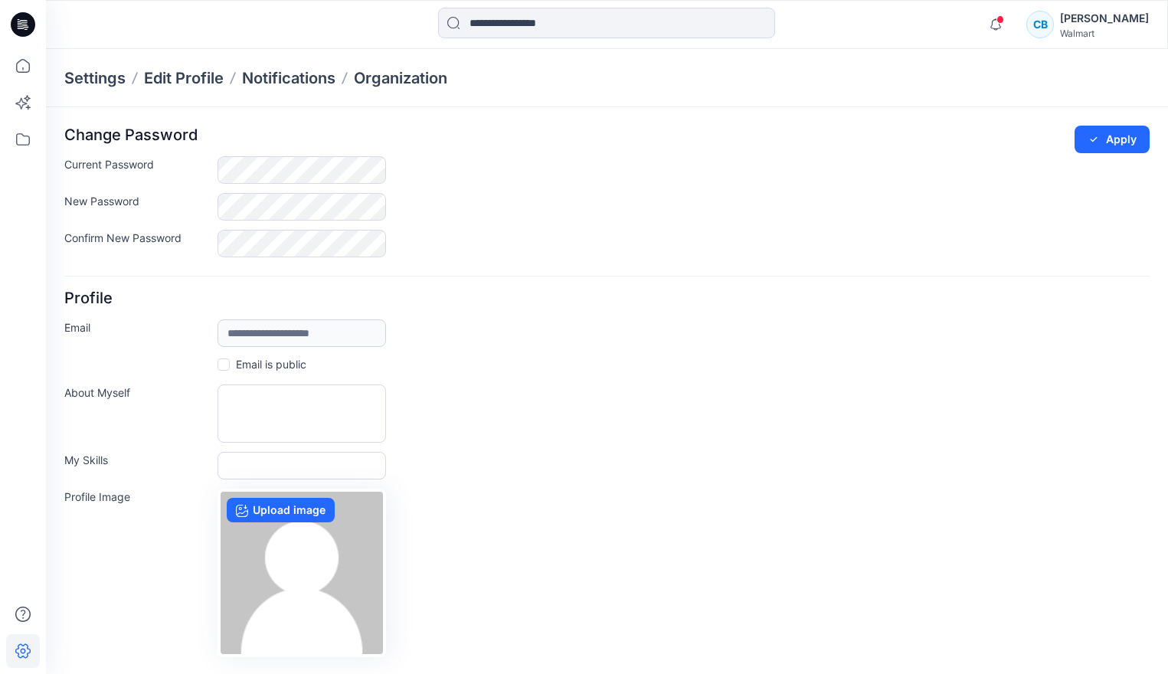
click at [186, 202] on div "New Password" at bounding box center [606, 207] width 1085 height 28
click at [669, 344] on div "**********" at bounding box center [606, 333] width 1085 height 28
click at [627, 280] on form "**********" at bounding box center [606, 440] width 1085 height 629
click at [213, 237] on div "Confirm New Password" at bounding box center [606, 244] width 1085 height 28
click at [215, 204] on div "New Password" at bounding box center [606, 207] width 1085 height 28
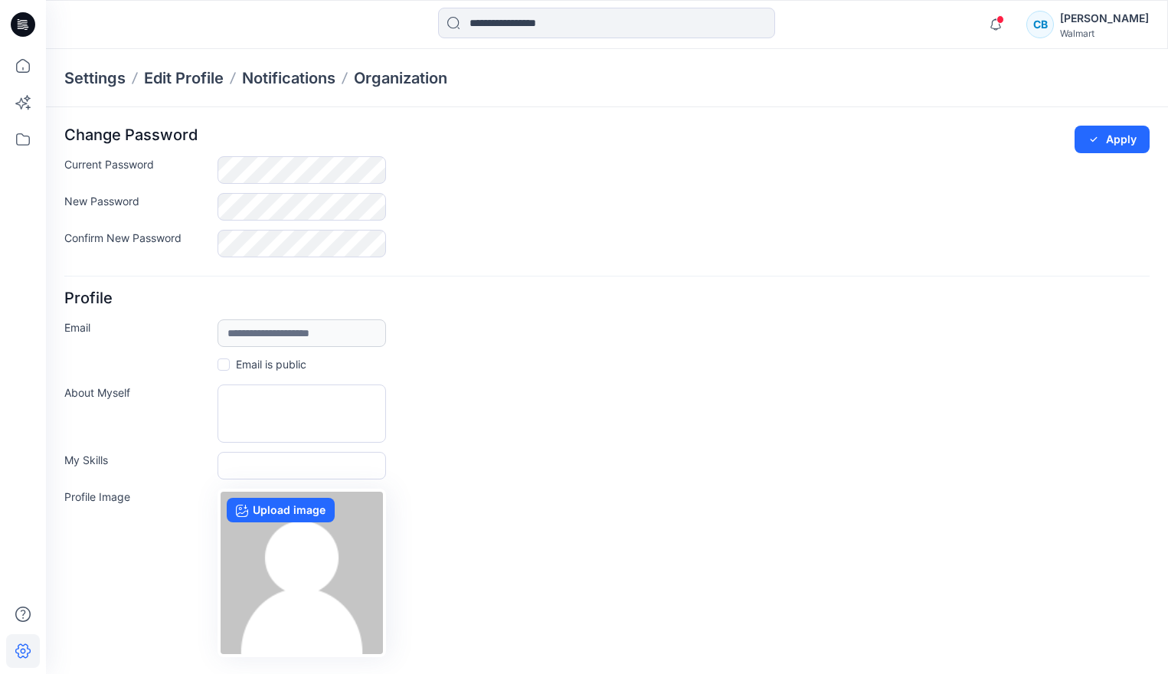
click at [568, 173] on div "Current Password" at bounding box center [606, 170] width 1085 height 28
click at [491, 230] on div "Confirm New Password" at bounding box center [606, 244] width 1085 height 28
click at [1142, 142] on button "Apply" at bounding box center [1112, 140] width 75 height 28
click at [1075, 27] on div "CB Carla Bellisio Walmart" at bounding box center [1087, 24] width 123 height 31
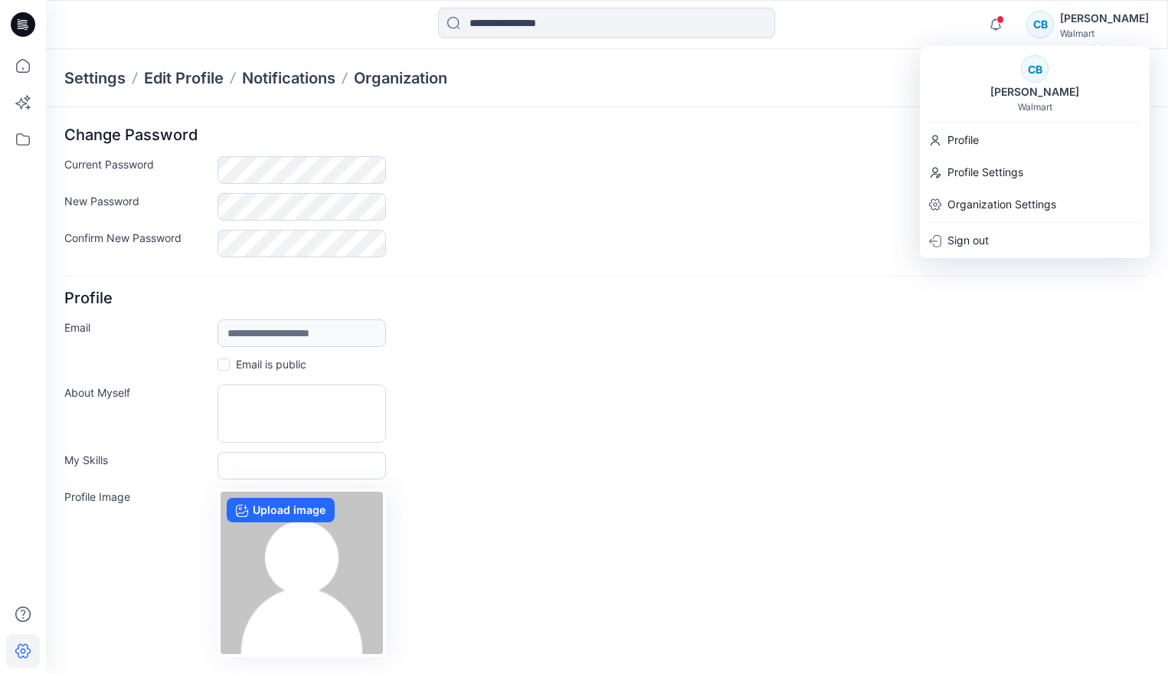
click at [1076, 26] on div "CB Carla Bellisio Walmart" at bounding box center [1087, 24] width 123 height 31
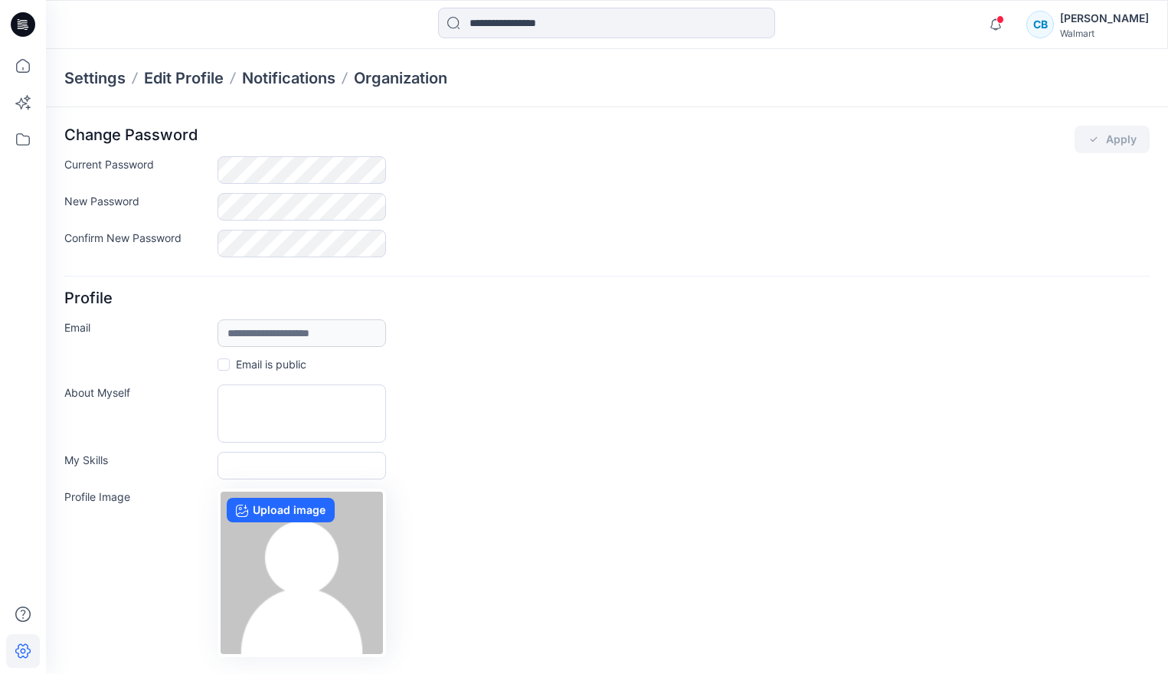
click at [771, 345] on div "**********" at bounding box center [606, 333] width 1085 height 28
